Goal: Task Accomplishment & Management: Complete application form

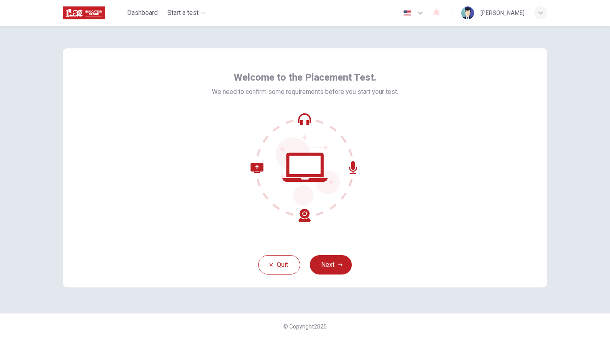
click at [415, 14] on icon "button" at bounding box center [420, 13] width 10 height 10
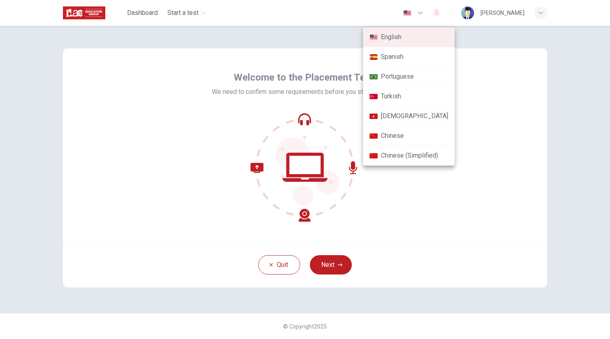
click at [402, 78] on li "Portuguese" at bounding box center [409, 77] width 92 height 20
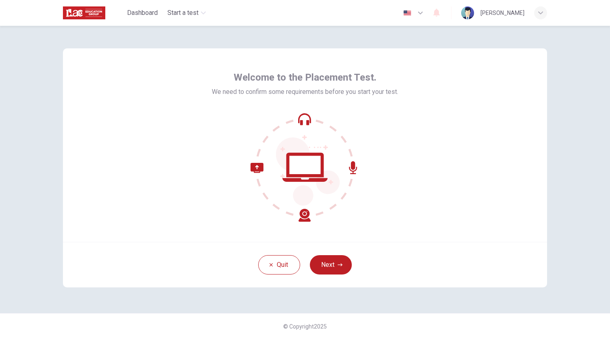
type input "pt"
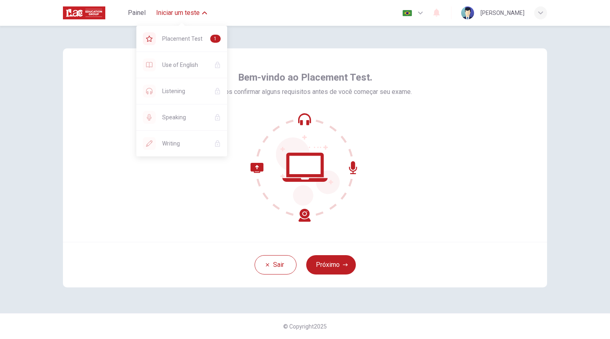
click at [181, 12] on span "Iniciar um teste" at bounding box center [178, 13] width 44 height 10
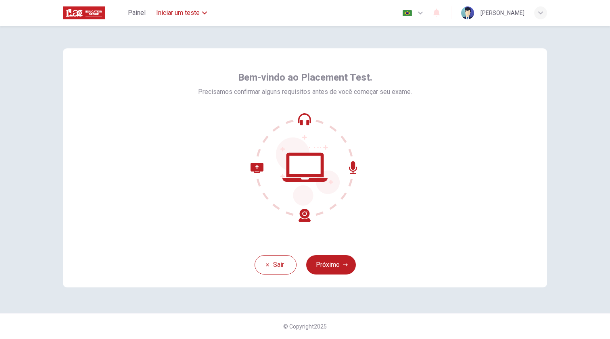
click at [181, 12] on span "Iniciar um teste" at bounding box center [178, 13] width 44 height 10
click at [140, 13] on span "Painel" at bounding box center [137, 13] width 18 height 10
click at [333, 264] on button "Próximo" at bounding box center [331, 264] width 50 height 19
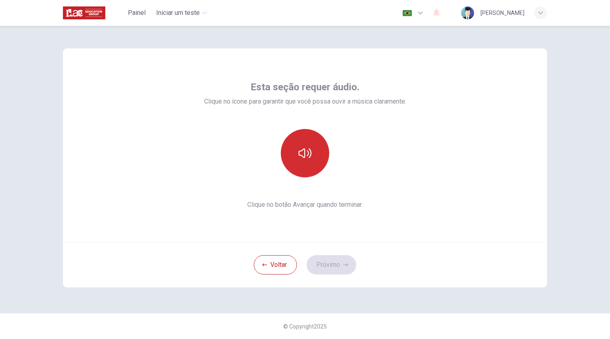
click at [306, 143] on button "button" at bounding box center [305, 153] width 48 height 48
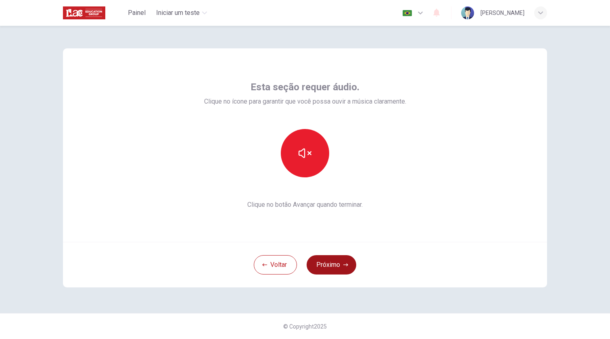
click at [328, 269] on button "Próximo" at bounding box center [331, 264] width 50 height 19
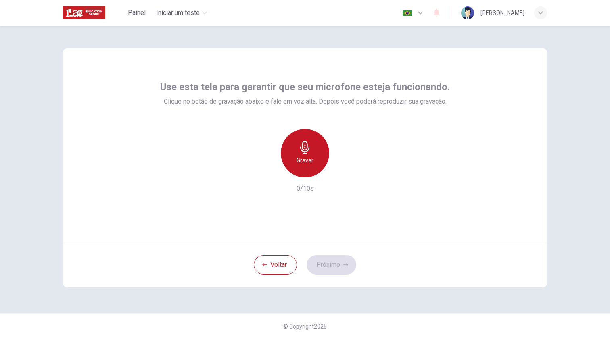
click at [313, 153] on div "Gravar" at bounding box center [305, 153] width 48 height 48
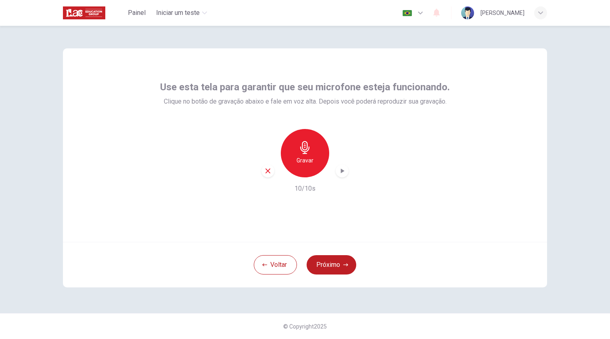
click at [340, 174] on icon "button" at bounding box center [342, 171] width 8 height 8
click at [328, 266] on button "Próximo" at bounding box center [331, 264] width 50 height 19
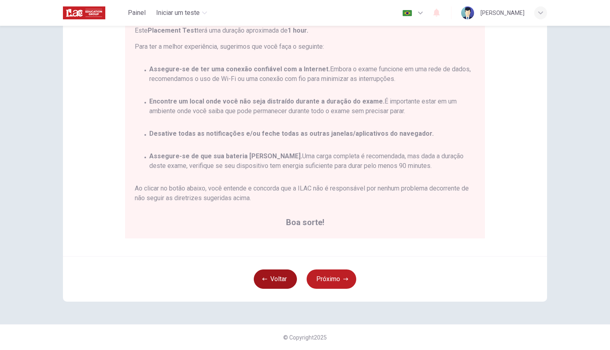
scroll to position [98, 0]
click at [262, 277] on icon "button" at bounding box center [264, 279] width 5 height 5
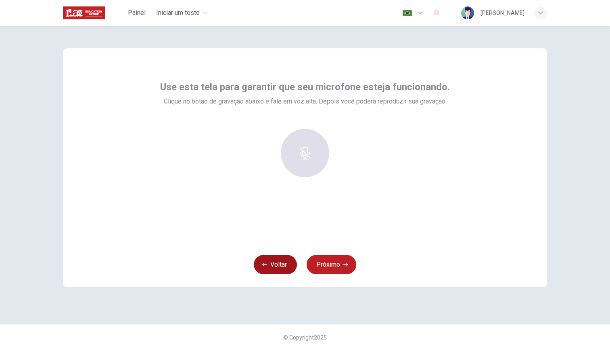
scroll to position [0, 0]
click at [261, 274] on button "Voltar" at bounding box center [275, 264] width 43 height 19
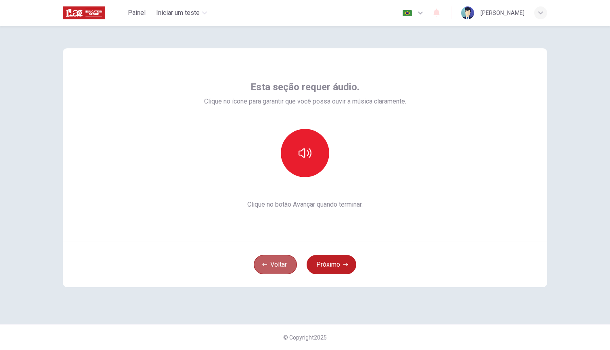
click at [261, 269] on button "Voltar" at bounding box center [275, 264] width 43 height 19
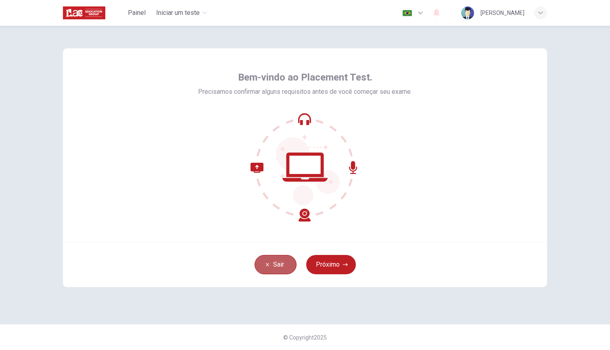
click at [261, 269] on button "Sair" at bounding box center [275, 264] width 42 height 19
